Goal: Task Accomplishment & Management: Use online tool/utility

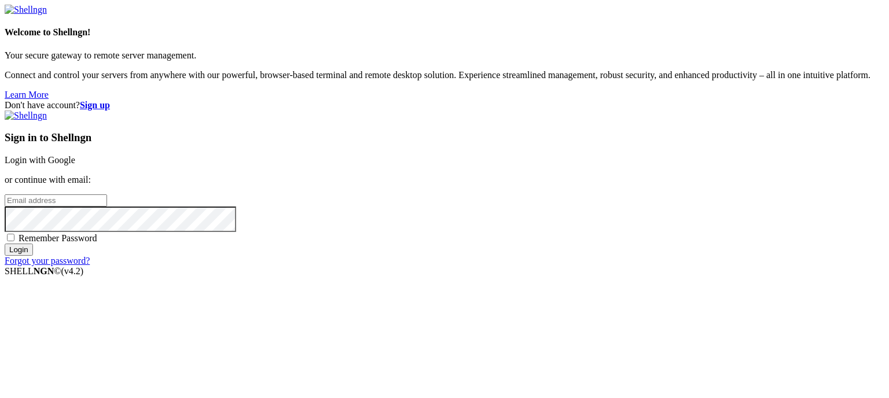
click at [75, 155] on link "Login with Google" at bounding box center [40, 160] width 71 height 10
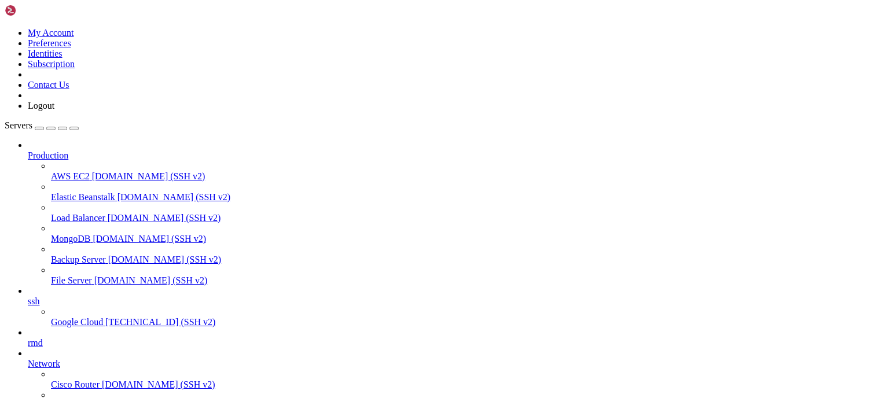
click at [105, 317] on span "[TECHNICAL_ID] (SSH v2)" at bounding box center [160, 322] width 110 height 10
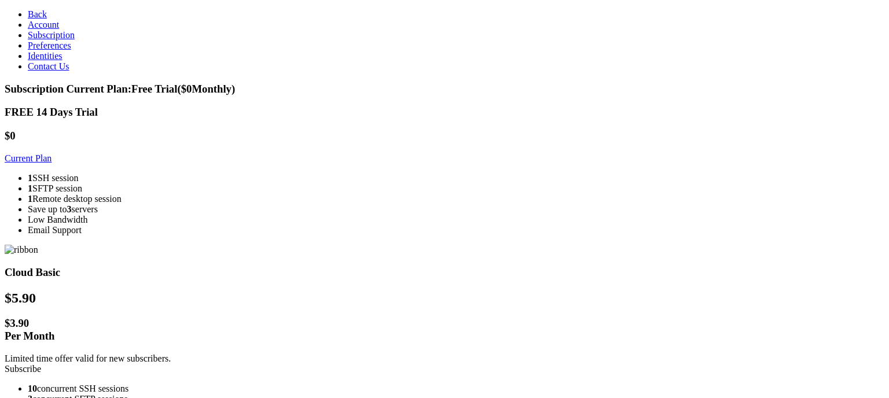
scroll to position [89, 0]
click at [41, 364] on link "Subscribe" at bounding box center [23, 369] width 36 height 10
click at [52, 154] on link "Current Plan" at bounding box center [28, 158] width 47 height 10
click at [52, 153] on link "Current Plan" at bounding box center [28, 158] width 47 height 10
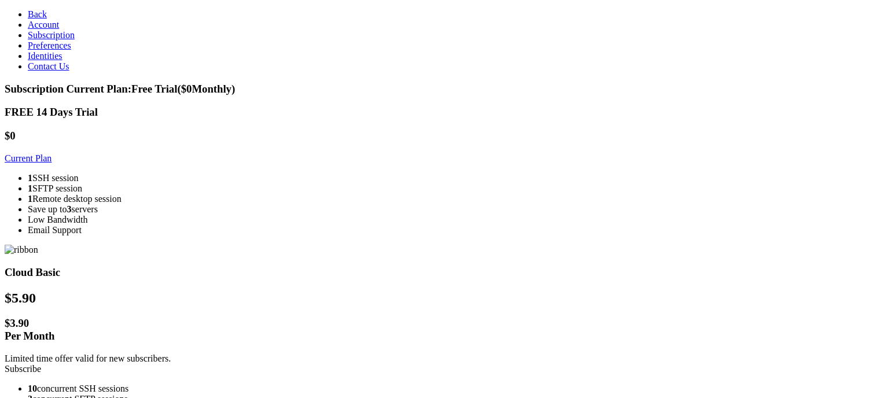
click at [52, 153] on link "Current Plan" at bounding box center [28, 158] width 47 height 10
drag, startPoint x: 252, startPoint y: 152, endPoint x: 244, endPoint y: 140, distance: 14.6
click at [52, 153] on link "Current Plan" at bounding box center [28, 158] width 47 height 10
drag, startPoint x: 244, startPoint y: 140, endPoint x: 190, endPoint y: 171, distance: 62.2
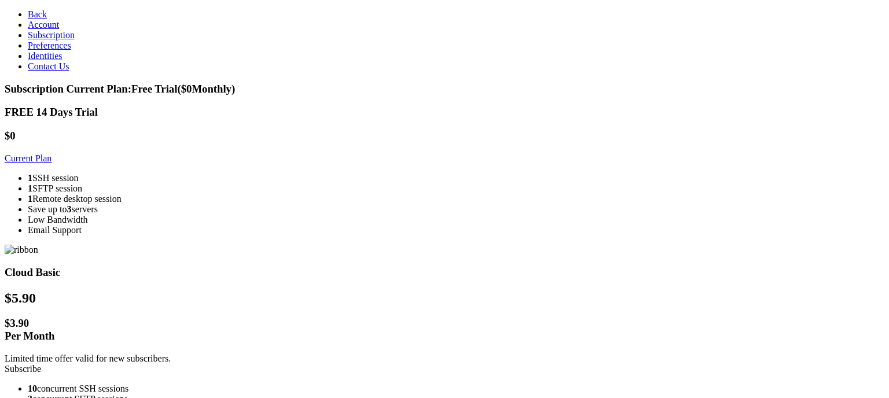
click at [234, 173] on div "1 SSH session 1 SFTP session 1 Remote desktop session Save up to 3 servers Low …" at bounding box center [445, 204] width 880 height 62
click at [52, 153] on link "Current Plan" at bounding box center [28, 158] width 47 height 10
click at [190, 173] on div "1 SSH session 1 SFTP session 1 Remote desktop session Save up to 3 servers Low …" at bounding box center [445, 204] width 880 height 62
click at [52, 153] on link "Current Plan" at bounding box center [28, 158] width 47 height 10
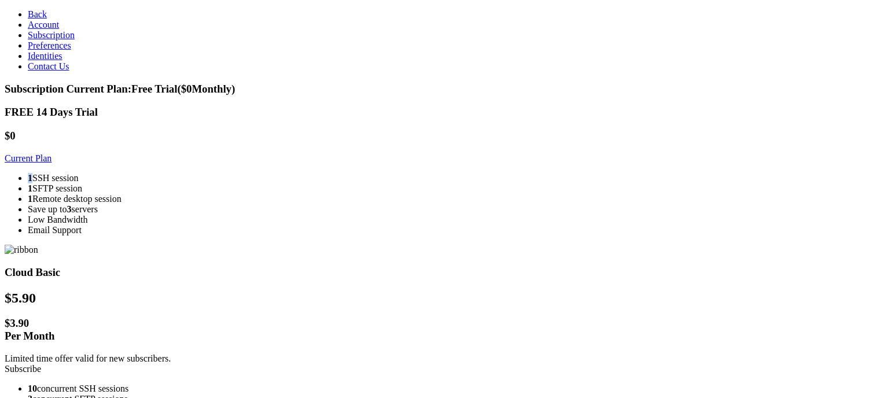
click at [52, 153] on link "Current Plan" at bounding box center [28, 158] width 47 height 10
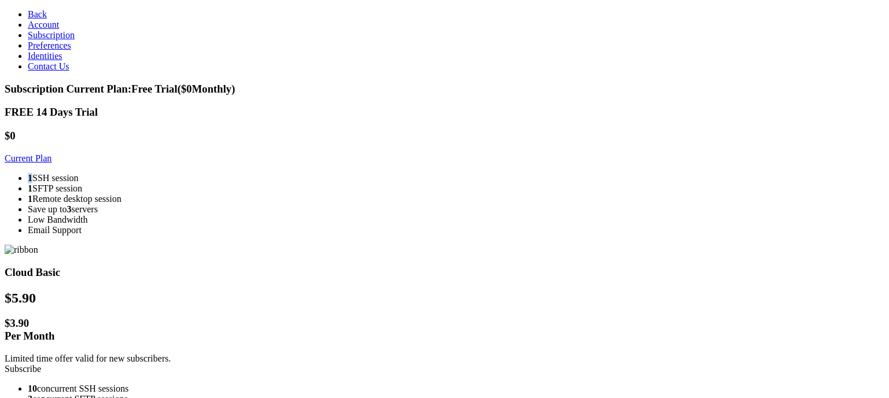
click at [246, 225] on li "Low Bandwidth" at bounding box center [456, 220] width 856 height 10
click at [55, 30] on link "Account" at bounding box center [43, 25] width 31 height 10
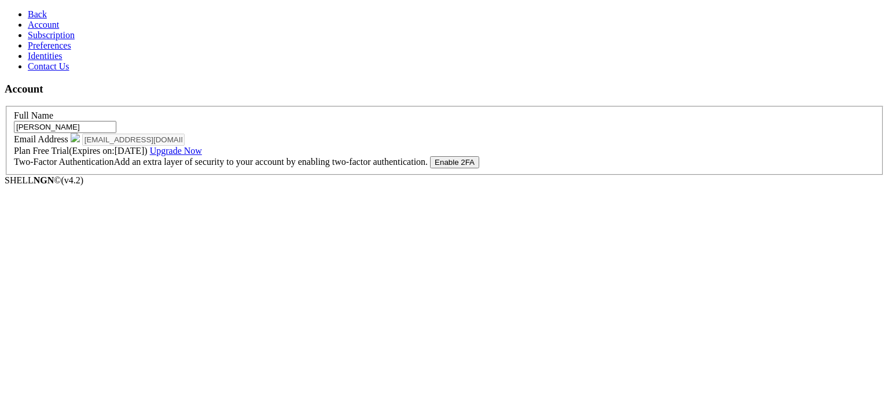
click at [28, 19] on link "Back" at bounding box center [37, 14] width 19 height 10
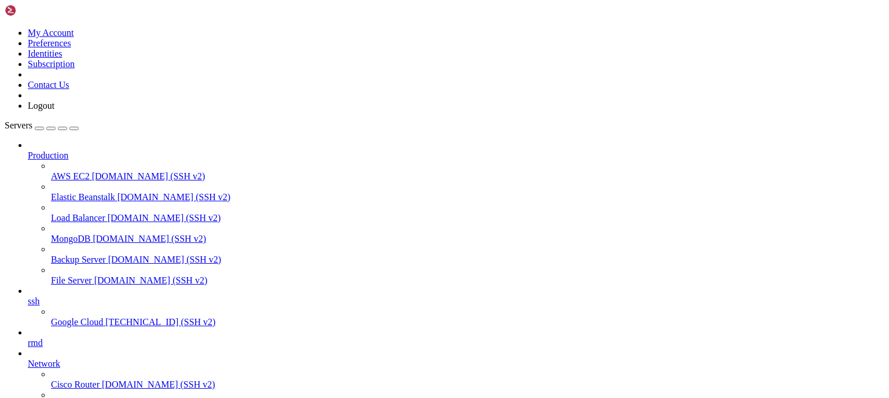
scroll to position [131, 0]
click at [84, 317] on span "Google Cloud" at bounding box center [77, 322] width 52 height 10
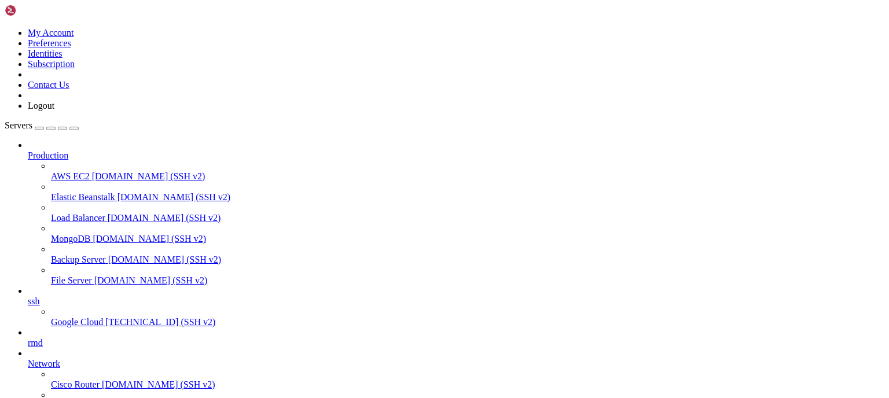
click at [105, 317] on span "[TECHNICAL_ID] (SSH v2)" at bounding box center [160, 322] width 110 height 10
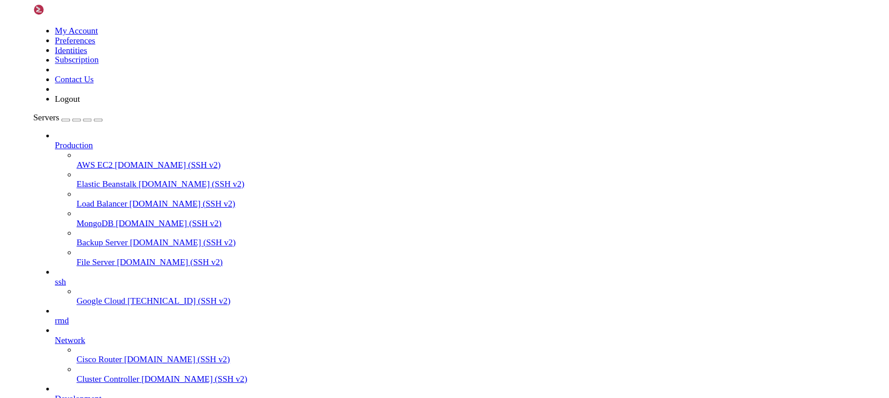
scroll to position [219, 0]
